Goal: Register for event/course

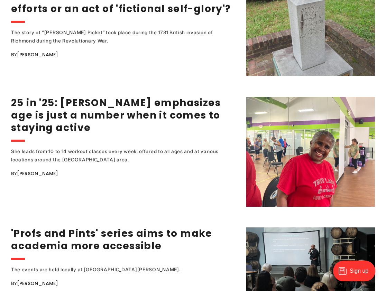
scroll to position [951, 0]
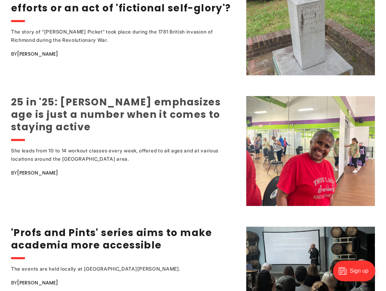
click at [198, 106] on link "25 in '25: [PERSON_NAME] emphasizes age is just a number when it comes to stayi…" at bounding box center [116, 114] width 210 height 38
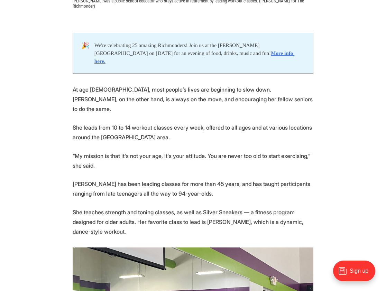
scroll to position [377, 0]
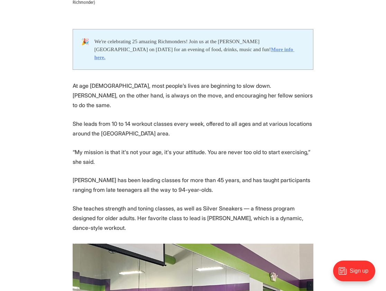
click at [220, 48] on strong "More info here." at bounding box center [194, 53] width 200 height 14
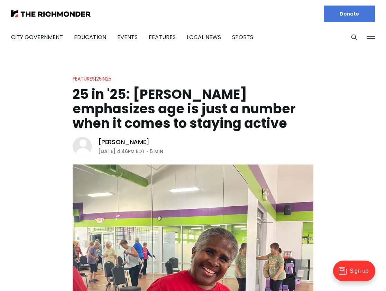
scroll to position [0, 0]
click at [124, 38] on link "Events" at bounding box center [127, 37] width 20 height 8
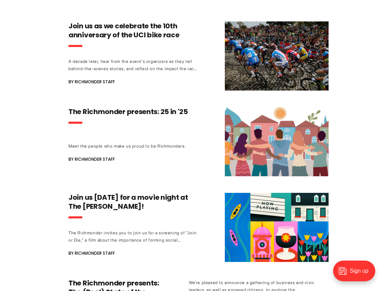
scroll to position [185, 0]
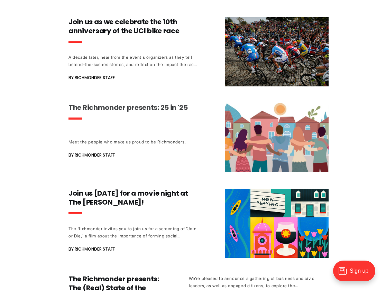
click at [114, 108] on h3 "The Richmonder presents: 25 in '25" at bounding box center [132, 107] width 129 height 9
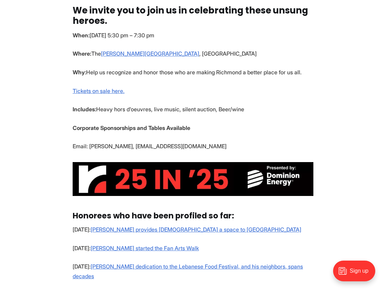
scroll to position [258, 0]
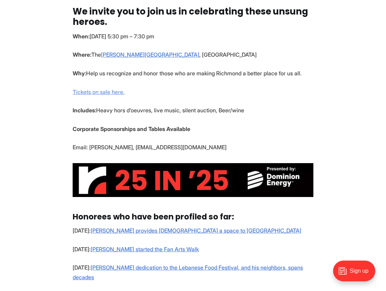
click at [112, 95] on link "Tickets on sale here." at bounding box center [99, 92] width 52 height 7
